Goal: Obtain resource: Download file/media

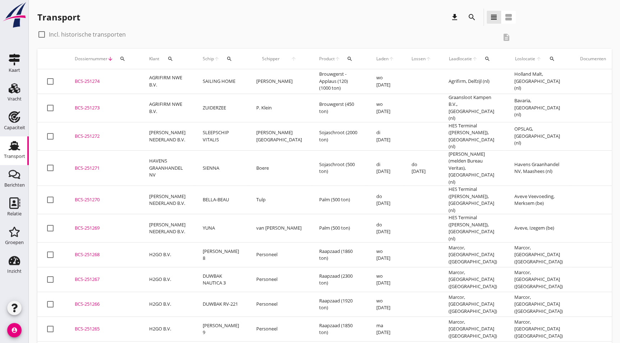
scroll to position [65, 0]
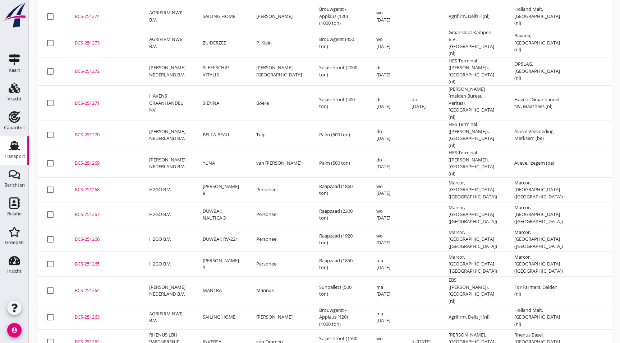
click at [97, 314] on div "BCS-251263" at bounding box center [103, 317] width 57 height 7
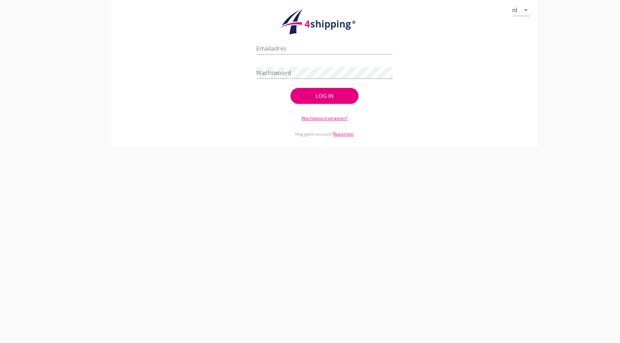
type input "[PERSON_NAME][EMAIL_ADDRESS][DOMAIN_NAME]"
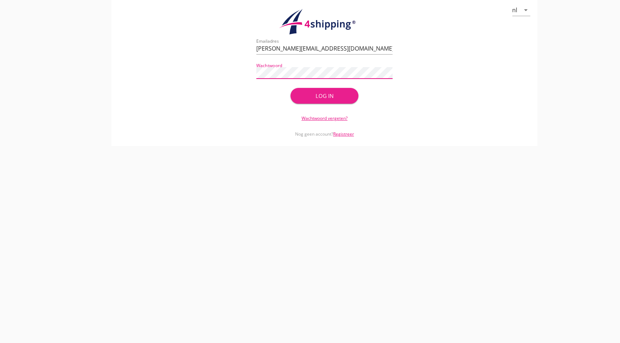
click at [322, 91] on button "Log in" at bounding box center [324, 96] width 68 height 16
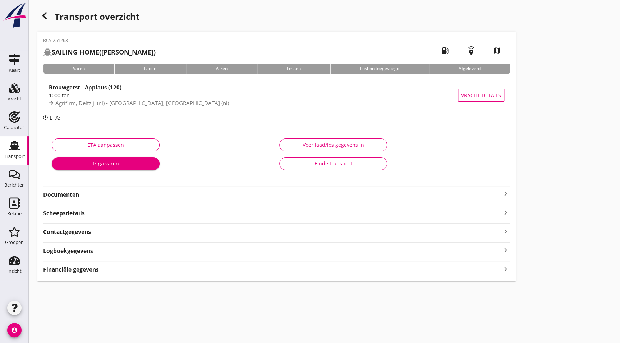
click at [79, 197] on strong "Documenten" at bounding box center [272, 195] width 458 height 8
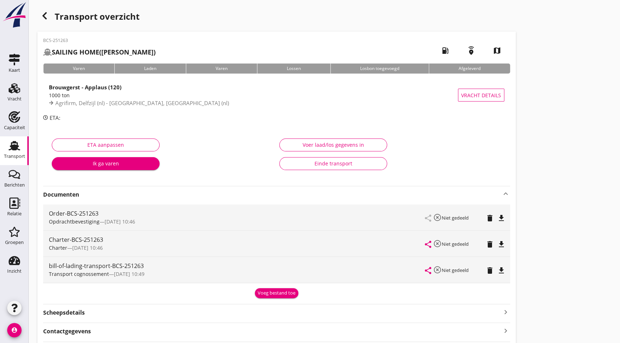
click at [503, 244] on icon "file_download" at bounding box center [501, 244] width 9 height 9
click at [47, 22] on h1 "Transport overzicht" at bounding box center [276, 20] width 478 height 23
click at [47, 19] on icon "button" at bounding box center [44, 15] width 9 height 9
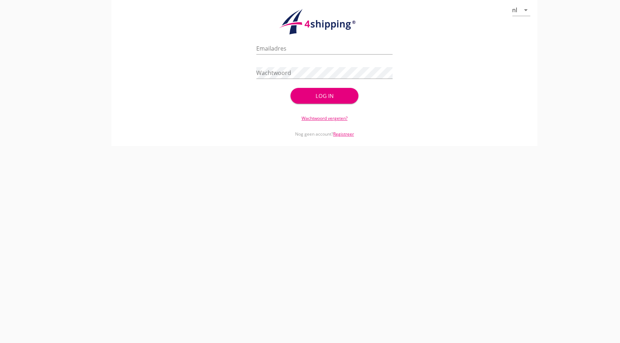
type input "[PERSON_NAME][EMAIL_ADDRESS][DOMAIN_NAME]"
click at [326, 93] on div "Log in" at bounding box center [324, 96] width 45 height 8
